Goal: Task Accomplishment & Management: Use online tool/utility

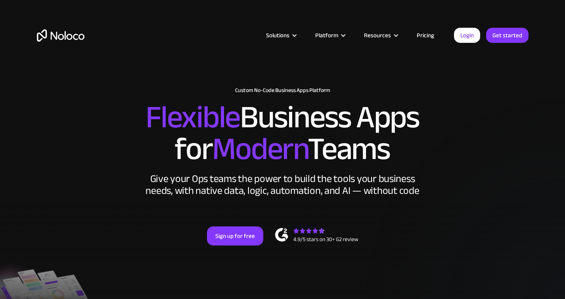
click at [426, 36] on link "Pricing" at bounding box center [425, 35] width 37 height 10
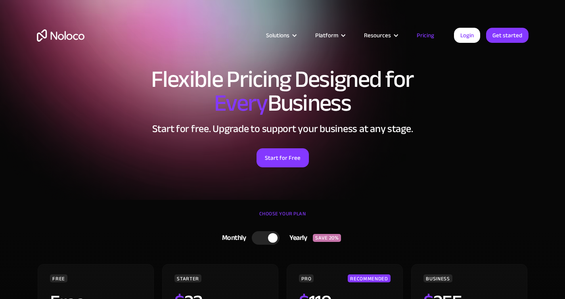
click at [260, 240] on div at bounding box center [266, 237] width 28 height 13
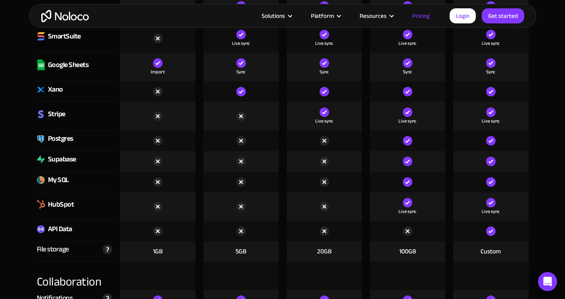
scroll to position [1125, 0]
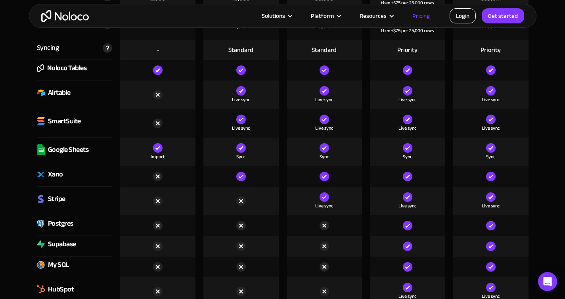
click at [469, 16] on link "Login" at bounding box center [463, 15] width 26 height 15
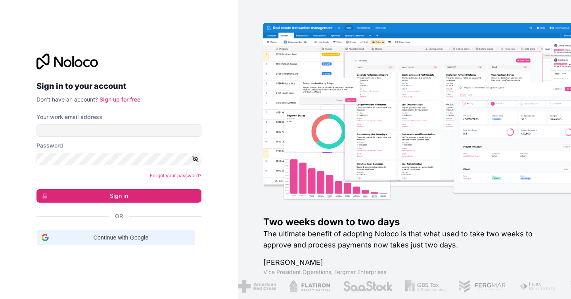
click at [123, 238] on span "Continue with Google" at bounding box center [121, 238] width 138 height 8
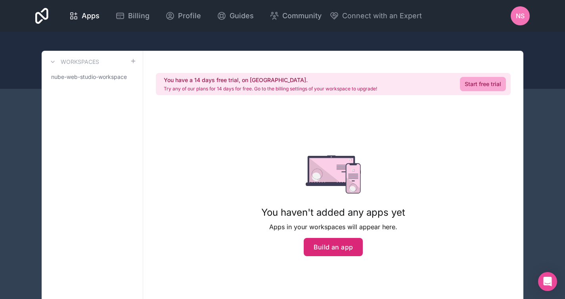
click at [330, 240] on button "Build an app" at bounding box center [334, 247] width 60 height 18
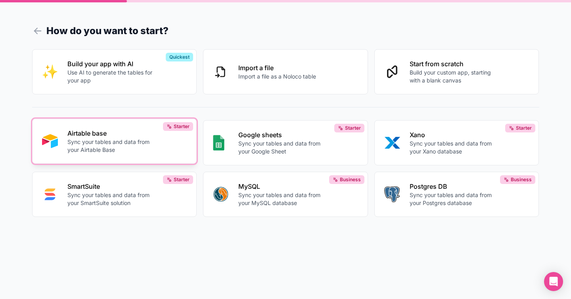
click at [179, 148] on div "Airtable base Sync your tables and data from your Airtable Base" at bounding box center [127, 141] width 120 height 25
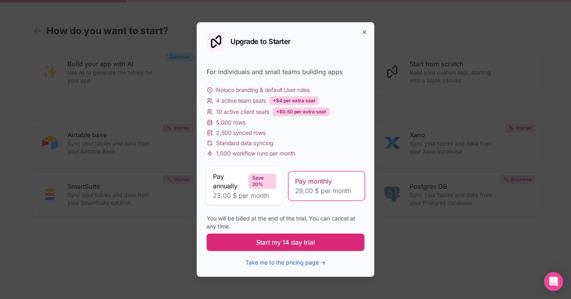
click at [328, 239] on button "Start my 14 day trial" at bounding box center [286, 242] width 158 height 17
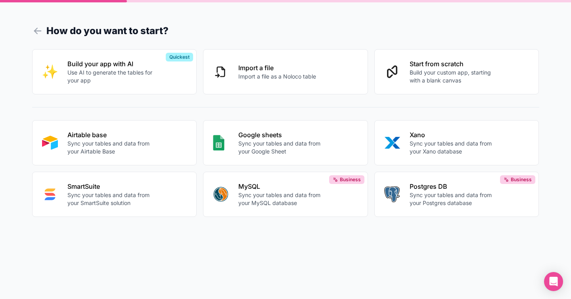
click at [116, 140] on p "Sync your tables and data from your Airtable Base" at bounding box center [111, 148] width 88 height 16
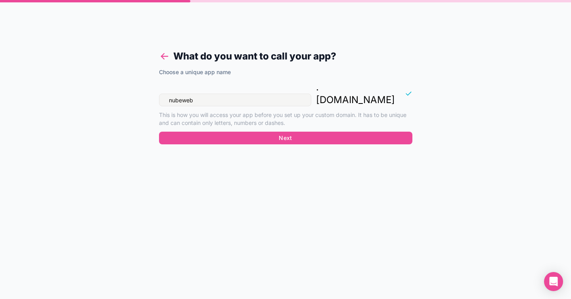
click at [165, 56] on icon at bounding box center [164, 56] width 11 height 11
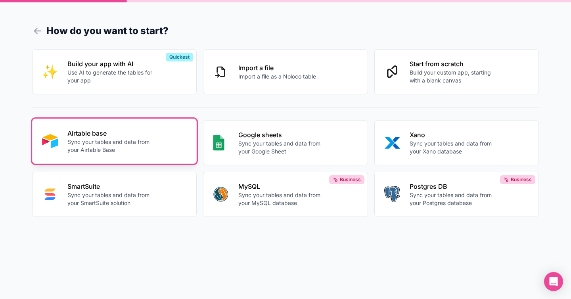
click at [161, 139] on div "Airtable base Sync your tables and data from your Airtable Base" at bounding box center [127, 141] width 120 height 25
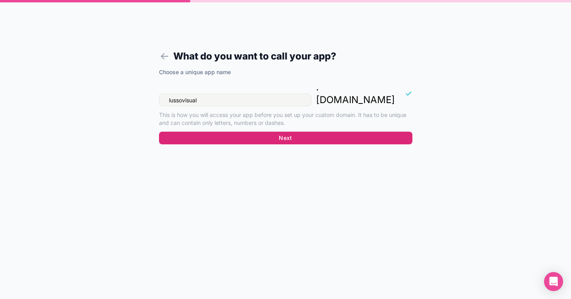
type input "lussovisual"
click at [302, 132] on button "Next" at bounding box center [286, 138] width 254 height 13
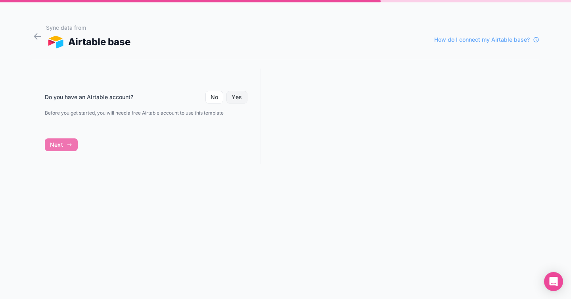
click at [233, 99] on button "Yes" at bounding box center [237, 97] width 21 height 13
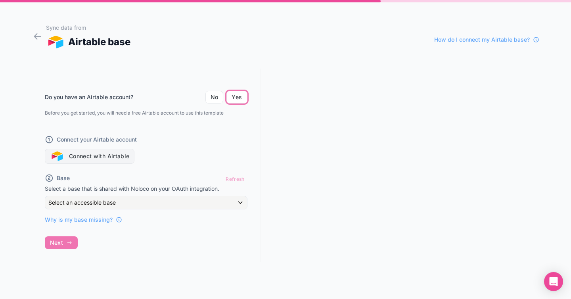
click at [129, 154] on button "Connect with Airtable" at bounding box center [90, 156] width 90 height 15
click at [125, 156] on button "Connect with Airtable" at bounding box center [90, 156] width 90 height 15
click at [106, 156] on button "Connect with Airtable" at bounding box center [90, 156] width 90 height 15
click at [121, 158] on button "Connect with Airtable" at bounding box center [90, 156] width 90 height 15
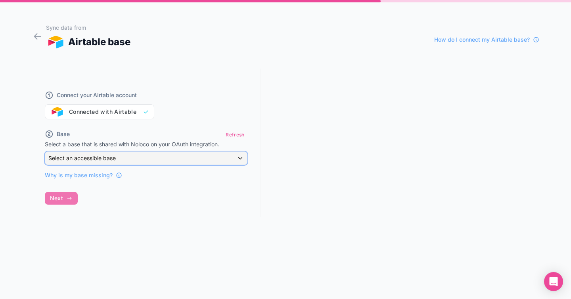
click at [127, 159] on div "Select an accessible base" at bounding box center [146, 158] width 202 height 13
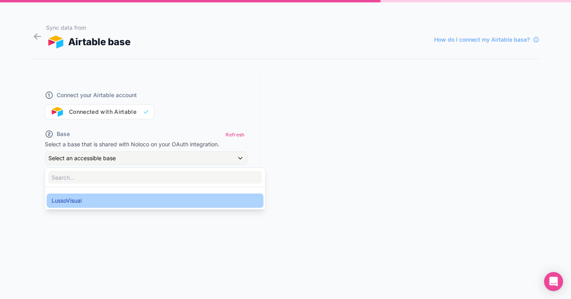
click at [109, 198] on div "LussoVisual" at bounding box center [155, 201] width 207 height 10
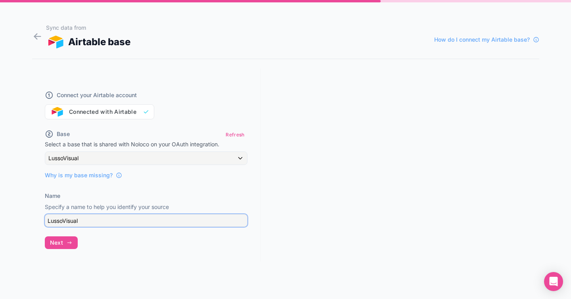
click at [105, 227] on input "LussoVisual" at bounding box center [146, 220] width 203 height 13
click at [108, 190] on div "Connect your Airtable account Connected with Airtable Base Refresh Select a bas…" at bounding box center [146, 165] width 229 height 193
click at [68, 240] on icon "button" at bounding box center [69, 243] width 6 height 6
